Goal: Transaction & Acquisition: Obtain resource

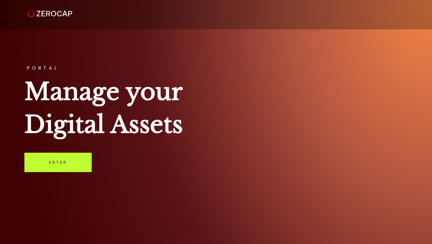
click at [71, 163] on link "Enter" at bounding box center [57, 162] width 67 height 19
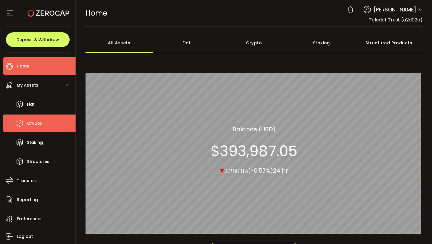
click at [41, 126] on li "Crypto" at bounding box center [39, 124] width 73 height 18
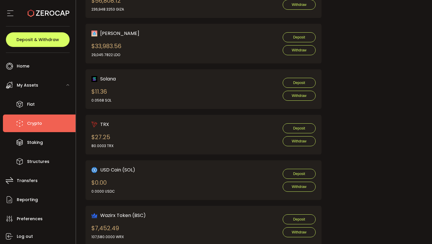
scroll to position [587, 0]
click at [293, 172] on span "Deposit" at bounding box center [299, 174] width 12 height 4
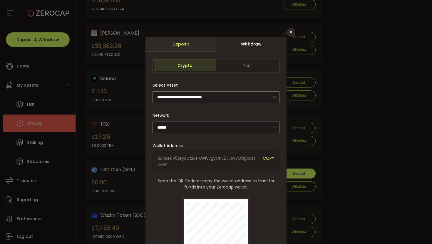
scroll to position [3, 0]
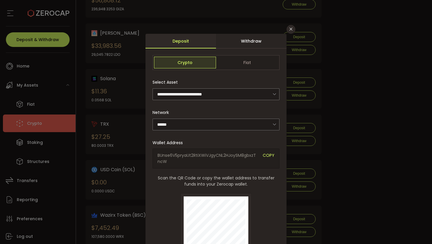
click at [266, 155] on span "COPY" at bounding box center [269, 158] width 12 height 12
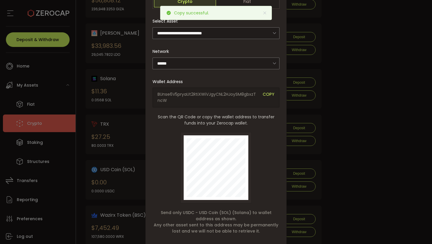
scroll to position [64, 0]
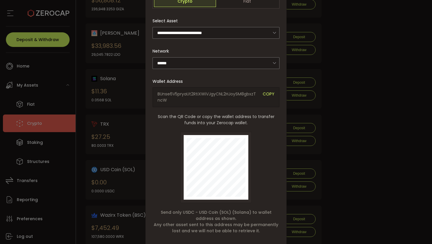
click at [358, 112] on div "**********" at bounding box center [216, 122] width 432 height 244
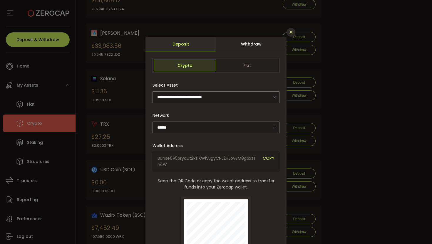
click at [290, 32] on icon "Close" at bounding box center [290, 32] width 5 height 5
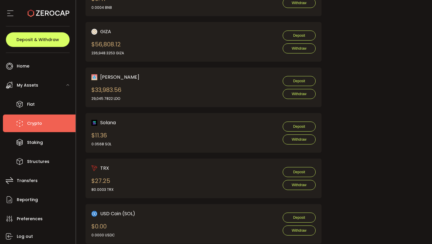
scroll to position [599, 0]
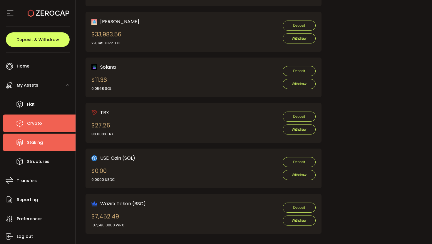
click at [30, 141] on span "Staking" at bounding box center [35, 142] width 16 height 9
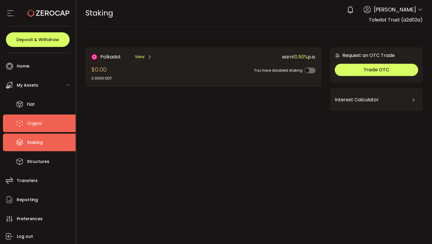
click at [37, 123] on span "Crypto" at bounding box center [34, 123] width 15 height 9
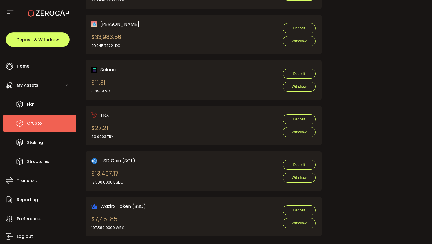
scroll to position [599, 0]
